Goal: Task Accomplishment & Management: Use online tool/utility

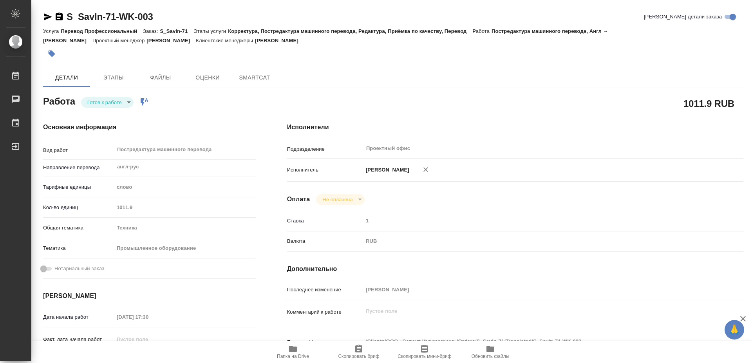
type textarea "x"
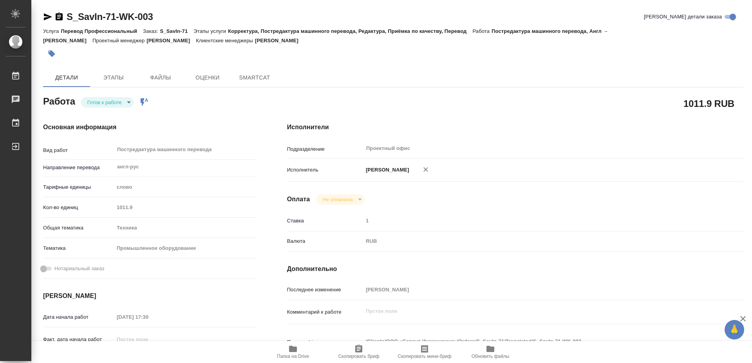
type textarea "x"
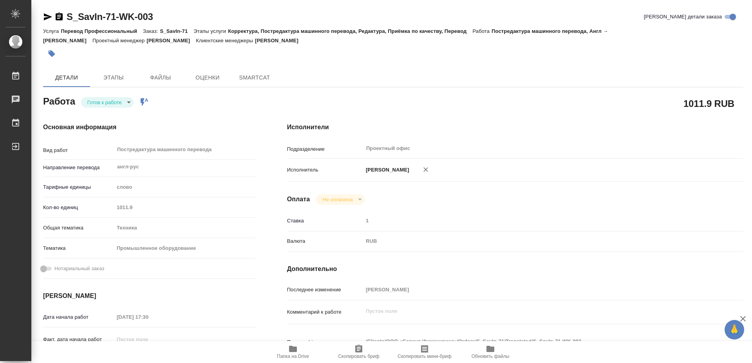
type textarea "x"
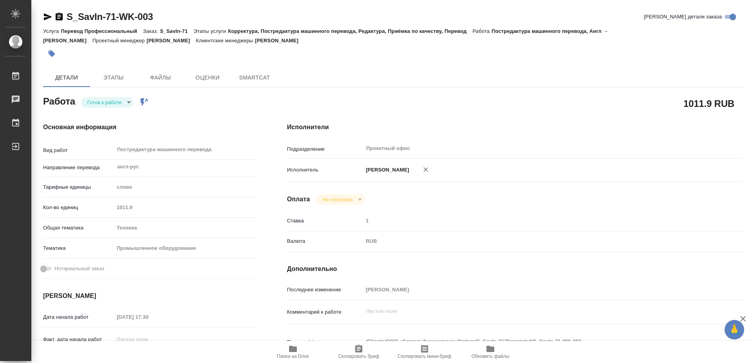
type textarea "x"
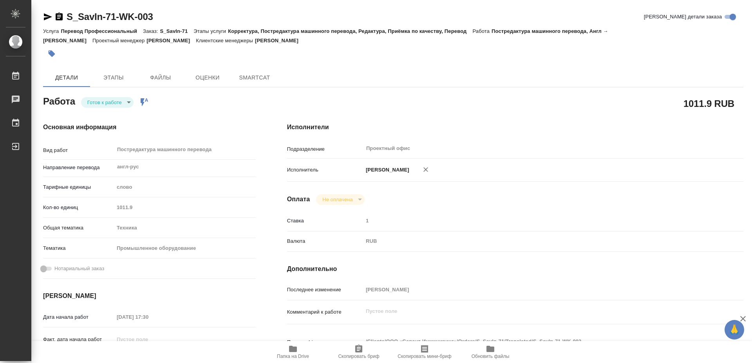
type textarea "x"
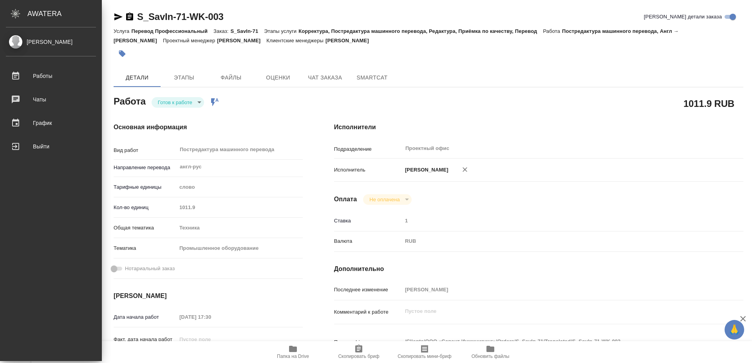
type textarea "x"
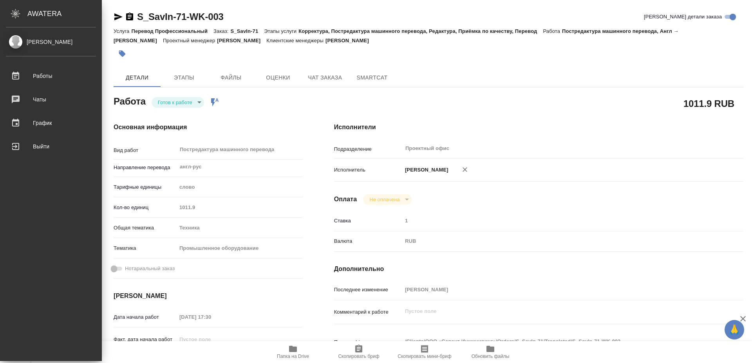
type textarea "x"
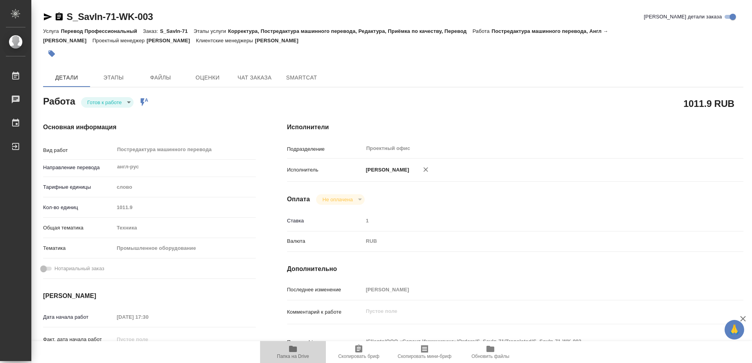
click at [295, 351] on icon "button" at bounding box center [293, 349] width 8 height 6
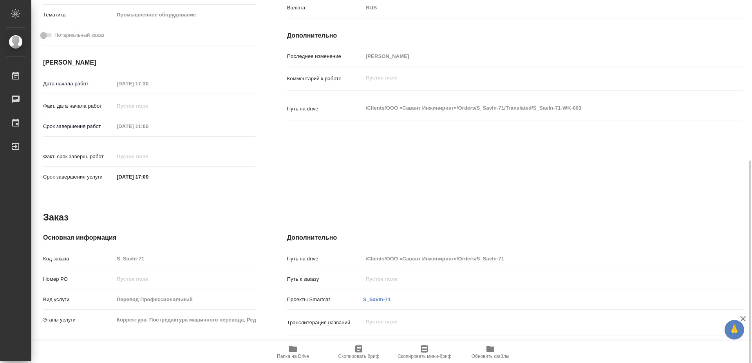
scroll to position [247, 0]
